Goal: Find specific page/section: Find specific page/section

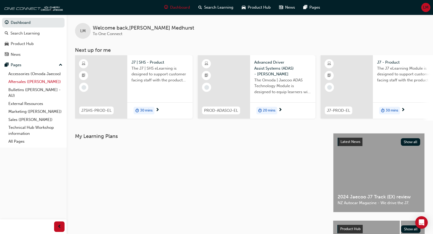
click at [23, 82] on link "Aftersales ([PERSON_NAME])" at bounding box center [35, 82] width 58 height 8
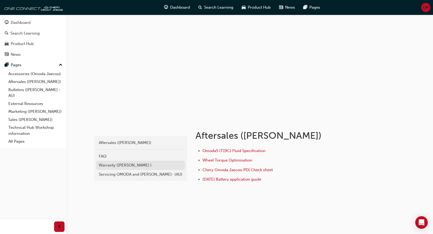
click at [114, 164] on div "Warranty ([PERSON_NAME] )" at bounding box center [141, 165] width 84 height 6
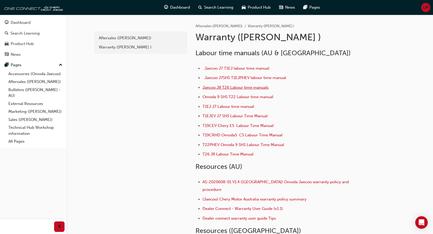
click at [229, 88] on span "Jaecoo J8 T26 Labour time manuals" at bounding box center [236, 87] width 66 height 5
